Goal: Check status: Check status

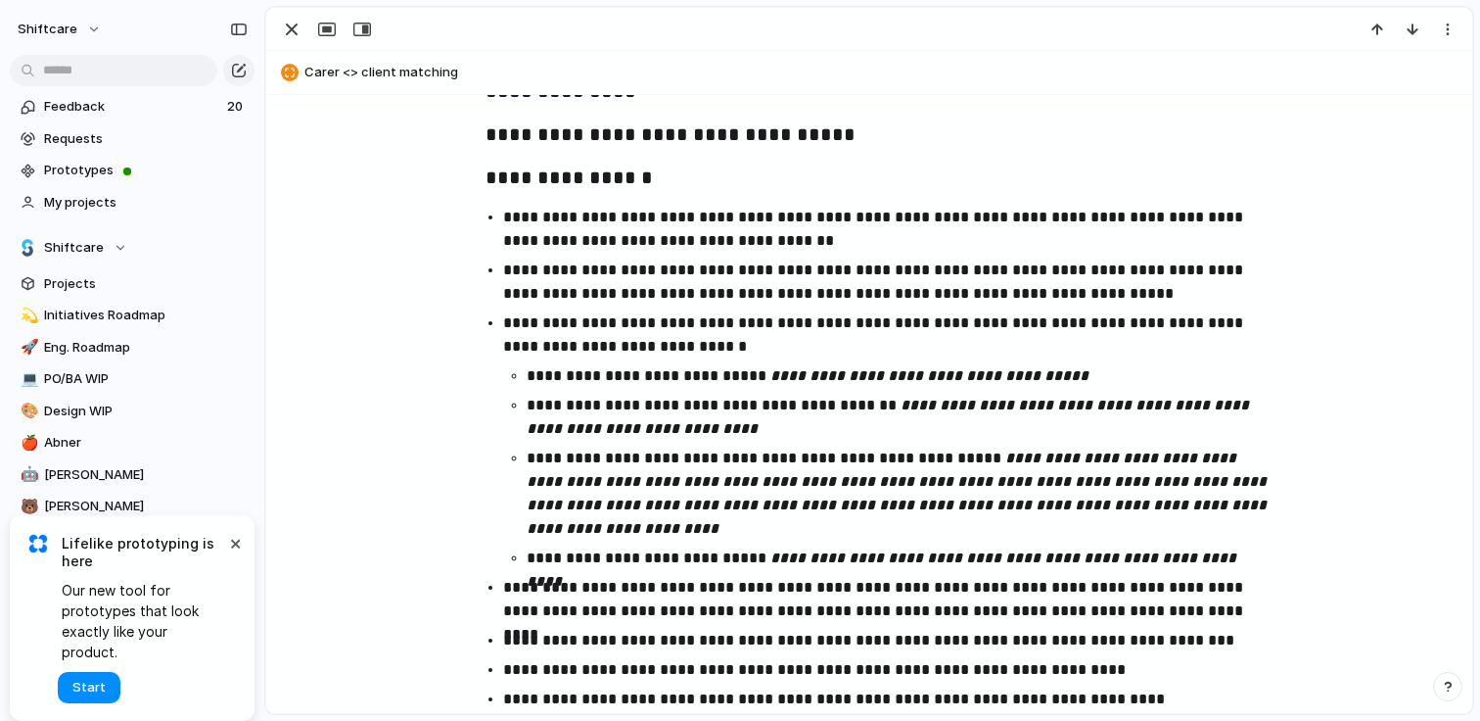
scroll to position [2771, 0]
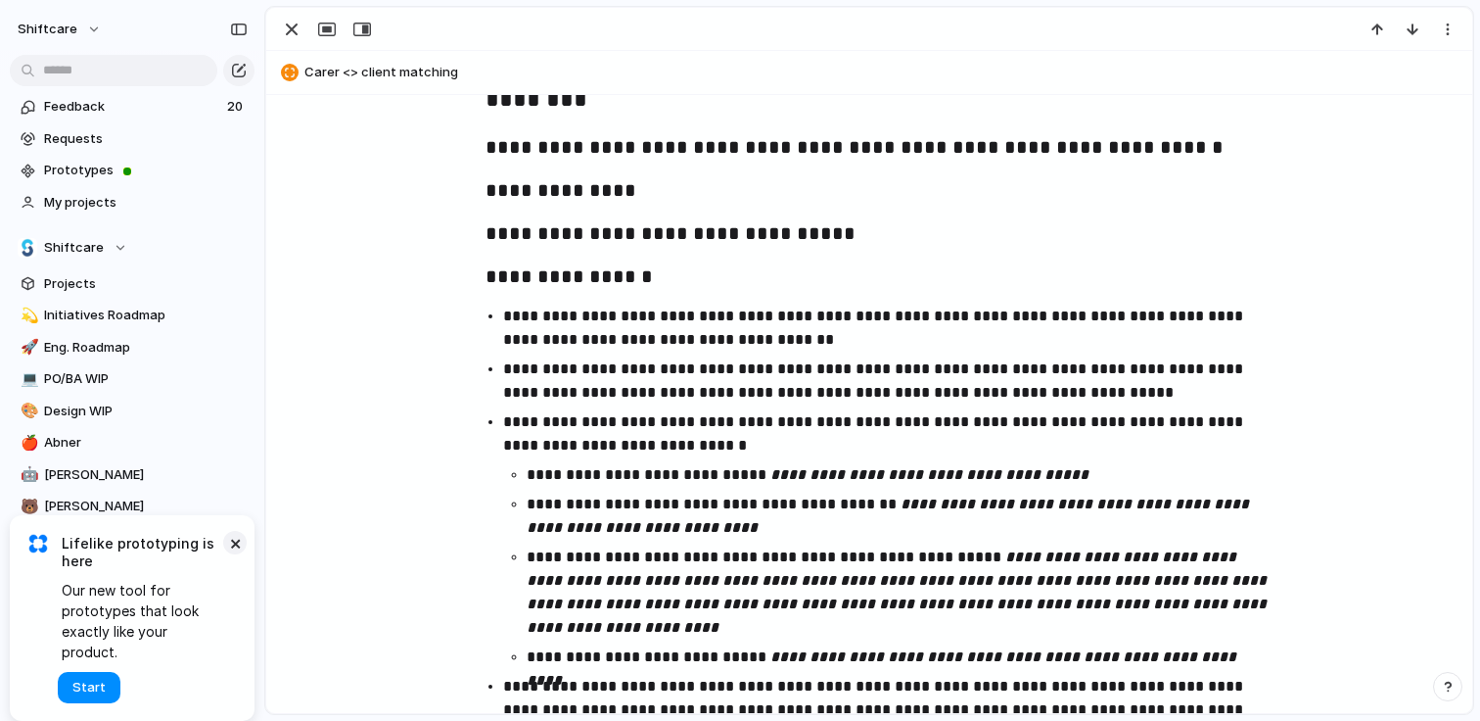
click at [240, 554] on button "×" at bounding box center [234, 542] width 23 height 23
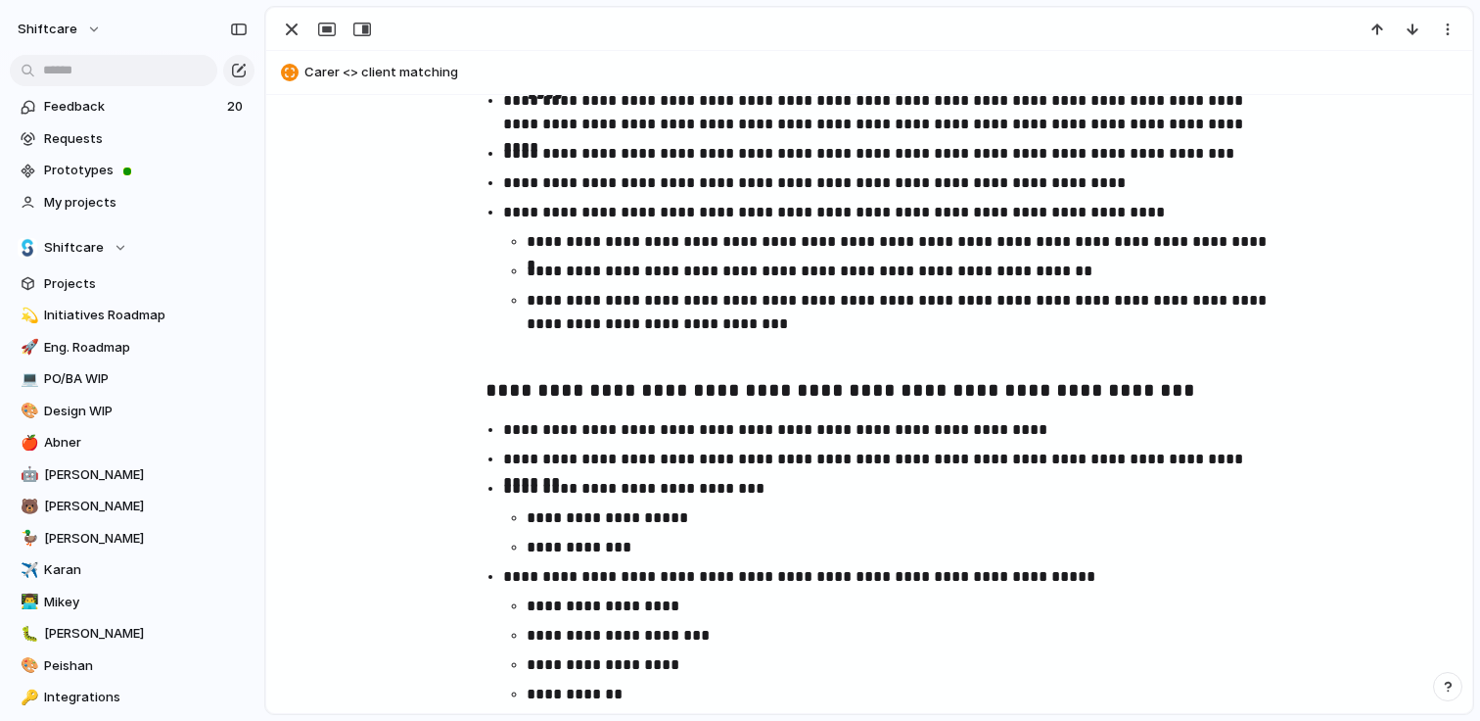
scroll to position [3149, 0]
